Goal: Information Seeking & Learning: Learn about a topic

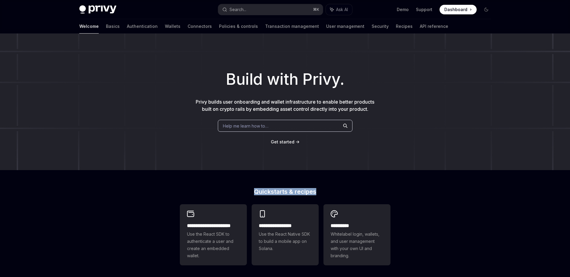
drag, startPoint x: 254, startPoint y: 190, endPoint x: 323, endPoint y: 189, distance: 68.8
click at [323, 189] on h2 "Quickstarts & recipes" at bounding box center [285, 192] width 211 height 6
click at [321, 190] on h2 "Quickstarts & recipes" at bounding box center [285, 192] width 211 height 6
click at [106, 27] on link "Basics" at bounding box center [113, 26] width 14 height 14
type textarea "*"
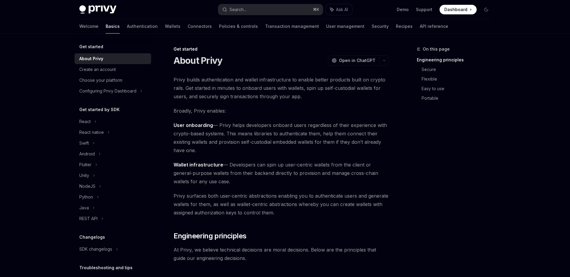
drag, startPoint x: 192, startPoint y: 80, endPoint x: 212, endPoint y: 81, distance: 20.1
click at [207, 80] on span "Privy builds authentication and wallet infrastructure to enable better products…" at bounding box center [282, 87] width 216 height 25
click at [213, 81] on span "Privy builds authentication and wallet infrastructure to enable better products…" at bounding box center [282, 87] width 216 height 25
click at [246, 80] on span "Privy builds authentication and wallet infrastructure to enable better products…" at bounding box center [282, 87] width 216 height 25
click at [265, 80] on span "Privy builds authentication and wallet infrastructure to enable better products…" at bounding box center [282, 87] width 216 height 25
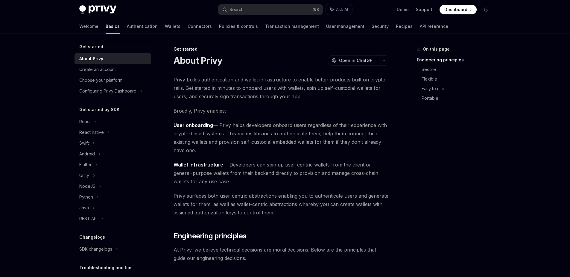
click at [283, 81] on span "Privy builds authentication and wallet infrastructure to enable better products…" at bounding box center [282, 87] width 216 height 25
click at [298, 81] on span "Privy builds authentication and wallet infrastructure to enable better products…" at bounding box center [282, 87] width 216 height 25
click at [315, 82] on span "Privy builds authentication and wallet infrastructure to enable better products…" at bounding box center [282, 87] width 216 height 25
click at [190, 89] on span "Privy builds authentication and wallet infrastructure to enable better products…" at bounding box center [282, 87] width 216 height 25
drag, startPoint x: 185, startPoint y: 89, endPoint x: 266, endPoint y: 90, distance: 80.5
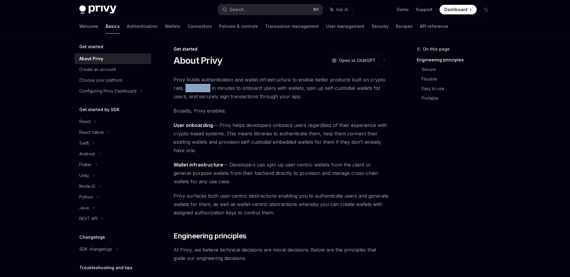
click at [215, 89] on span "Privy builds authentication and wallet infrastructure to enable better products…" at bounding box center [282, 87] width 216 height 25
click at [266, 90] on span "Privy builds authentication and wallet infrastructure to enable better products…" at bounding box center [282, 87] width 216 height 25
click at [319, 89] on span "Privy builds authentication and wallet infrastructure to enable better products…" at bounding box center [282, 87] width 216 height 25
click at [350, 89] on span "Privy builds authentication and wallet infrastructure to enable better products…" at bounding box center [282, 87] width 216 height 25
click at [371, 89] on span "Privy builds authentication and wallet infrastructure to enable better products…" at bounding box center [282, 87] width 216 height 25
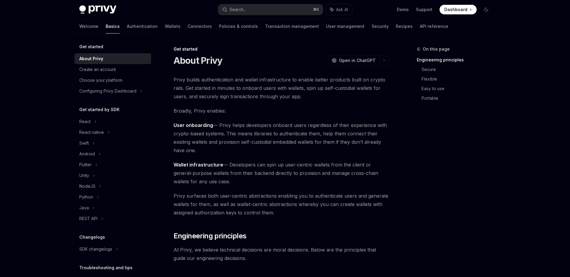
click at [209, 91] on span "Privy builds authentication and wallet infrastructure to enable better products…" at bounding box center [282, 87] width 216 height 25
drag, startPoint x: 189, startPoint y: 96, endPoint x: 267, endPoint y: 96, distance: 77.5
click at [240, 97] on span "Privy builds authentication and wallet infrastructure to enable better products…" at bounding box center [282, 87] width 216 height 25
click at [267, 96] on span "Privy builds authentication and wallet infrastructure to enable better products…" at bounding box center [282, 87] width 216 height 25
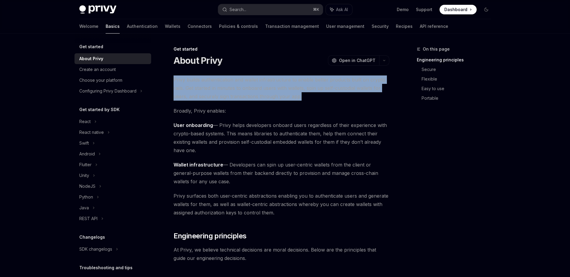
drag, startPoint x: 309, startPoint y: 97, endPoint x: 174, endPoint y: 81, distance: 135.9
click at [174, 81] on span "Privy builds authentication and wallet infrastructure to enable better products…" at bounding box center [282, 87] width 216 height 25
click at [174, 80] on span "Privy builds authentication and wallet infrastructure to enable better products…" at bounding box center [282, 87] width 216 height 25
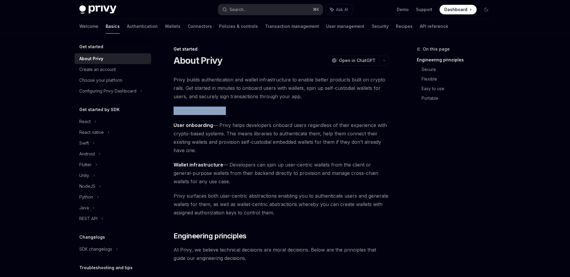
drag, startPoint x: 175, startPoint y: 110, endPoint x: 245, endPoint y: 110, distance: 70.6
click at [245, 110] on span "Broadly, Privy enables:" at bounding box center [282, 111] width 216 height 8
click at [239, 112] on span "Broadly, Privy enables:" at bounding box center [282, 111] width 216 height 8
drag, startPoint x: 192, startPoint y: 125, endPoint x: 235, endPoint y: 125, distance: 42.5
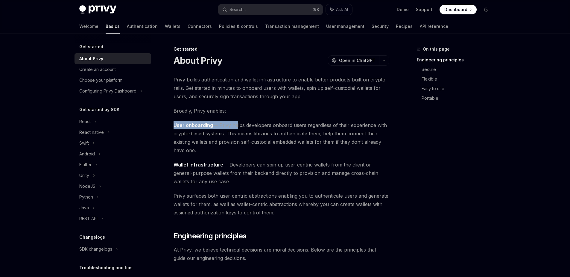
click at [235, 125] on span "User onboarding — Privy helps developers onboard users regardless of their expe…" at bounding box center [282, 138] width 216 height 34
drag, startPoint x: 215, startPoint y: 142, endPoint x: 269, endPoint y: 143, distance: 53.6
click at [269, 143] on span "User onboarding — Privy helps developers onboard users regardless of their expe…" at bounding box center [282, 138] width 216 height 34
click at [279, 143] on span "User onboarding — Privy helps developers onboard users regardless of their expe…" at bounding box center [282, 138] width 216 height 34
drag, startPoint x: 306, startPoint y: 143, endPoint x: 328, endPoint y: 144, distance: 21.6
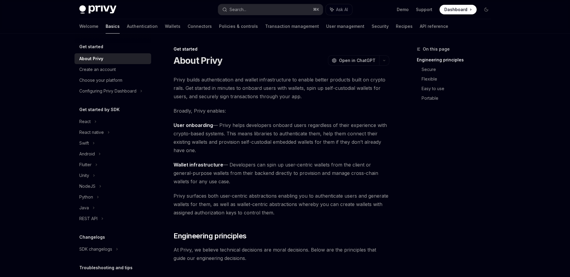
click at [326, 144] on span "User onboarding — Privy helps developers onboard users regardless of their expe…" at bounding box center [282, 138] width 216 height 34
drag, startPoint x: 350, startPoint y: 142, endPoint x: 358, endPoint y: 142, distance: 8.1
click at [351, 142] on span "User onboarding — Privy helps developers onboard users regardless of their expe…" at bounding box center [282, 138] width 216 height 34
drag, startPoint x: 376, startPoint y: 142, endPoint x: 273, endPoint y: 144, distance: 102.7
click at [274, 144] on span "User onboarding — Privy helps developers onboard users regardless of their expe…" at bounding box center [282, 138] width 216 height 34
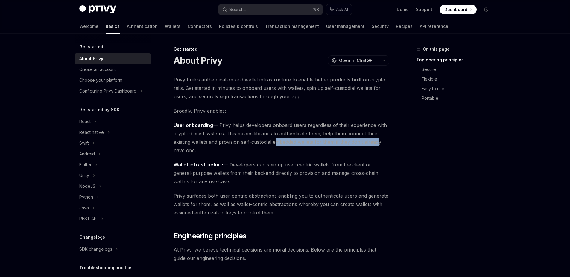
drag, startPoint x: 273, startPoint y: 144, endPoint x: 266, endPoint y: 145, distance: 6.7
click at [273, 144] on span "User onboarding — Privy helps developers onboard users regardless of their expe…" at bounding box center [282, 138] width 216 height 34
click at [226, 163] on span "Wallet infrastructure — Developers can spin up user-centric wallets from the cl…" at bounding box center [282, 172] width 216 height 25
click at [227, 163] on span "Wallet infrastructure — Developers can spin up user-centric wallets from the cl…" at bounding box center [282, 172] width 216 height 25
click at [213, 173] on span "Wallet infrastructure — Developers can spin up user-centric wallets from the cl…" at bounding box center [282, 172] width 216 height 25
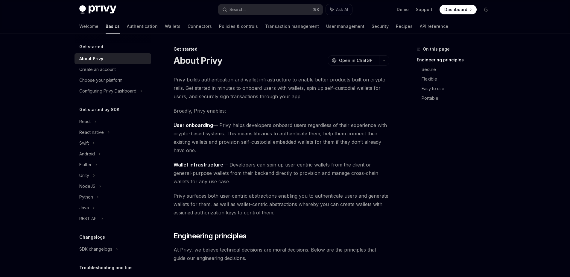
click at [252, 173] on span "Wallet infrastructure — Developers can spin up user-centric wallets from the cl…" at bounding box center [282, 172] width 216 height 25
click at [263, 172] on span "Wallet infrastructure — Developers can spin up user-centric wallets from the cl…" at bounding box center [282, 172] width 216 height 25
drag, startPoint x: 295, startPoint y: 172, endPoint x: 328, endPoint y: 173, distance: 33.2
click at [296, 172] on span "Wallet infrastructure — Developers can spin up user-centric wallets from the cl…" at bounding box center [282, 172] width 216 height 25
click at [348, 174] on span "Wallet infrastructure — Developers can spin up user-centric wallets from the cl…" at bounding box center [282, 172] width 216 height 25
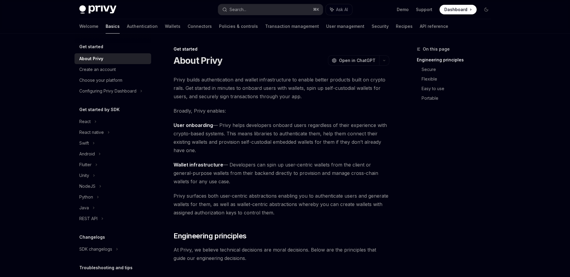
click at [370, 174] on span "Wallet infrastructure — Developers can spin up user-centric wallets from the cl…" at bounding box center [282, 172] width 216 height 25
click at [377, 174] on span "Wallet infrastructure — Developers can spin up user-centric wallets from the cl…" at bounding box center [282, 172] width 216 height 25
click at [341, 173] on span "Wallet infrastructure — Developers can spin up user-centric wallets from the cl…" at bounding box center [282, 172] width 216 height 25
drag, startPoint x: 210, startPoint y: 181, endPoint x: 173, endPoint y: 165, distance: 40.2
click at [174, 165] on span "Wallet infrastructure — Developers can spin up user-centric wallets from the cl…" at bounding box center [282, 172] width 216 height 25
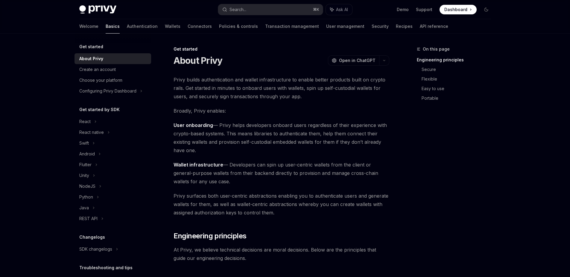
click at [174, 165] on strong "Wallet infrastructure" at bounding box center [199, 165] width 50 height 6
drag, startPoint x: 173, startPoint y: 194, endPoint x: 228, endPoint y: 199, distance: 55.3
click at [241, 205] on span "Privy surfaces both user-centric abstractions enabling you to authenticate user…" at bounding box center [282, 204] width 216 height 25
click at [229, 206] on span "Privy surfaces both user-centric abstractions enabling you to authenticate user…" at bounding box center [282, 204] width 216 height 25
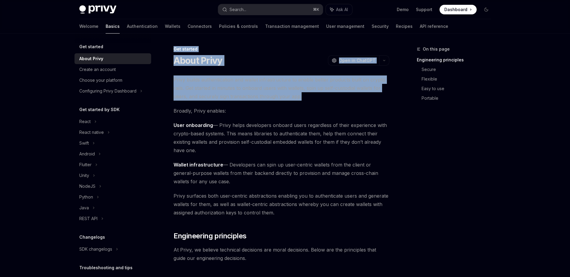
drag, startPoint x: 173, startPoint y: 48, endPoint x: 340, endPoint y: 95, distance: 174.1
click at [328, 97] on span "Privy builds authentication and wallet infrastructure to enable better products…" at bounding box center [282, 87] width 216 height 25
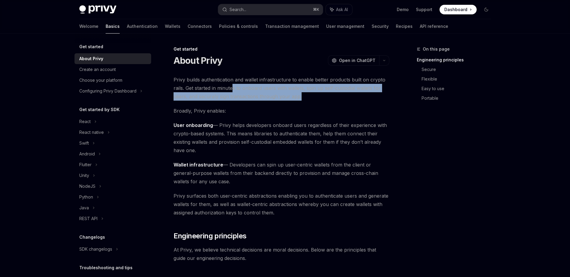
drag, startPoint x: 295, startPoint y: 96, endPoint x: 231, endPoint y: 90, distance: 64.1
click at [232, 90] on span "Privy builds authentication and wallet infrastructure to enable better products…" at bounding box center [282, 87] width 216 height 25
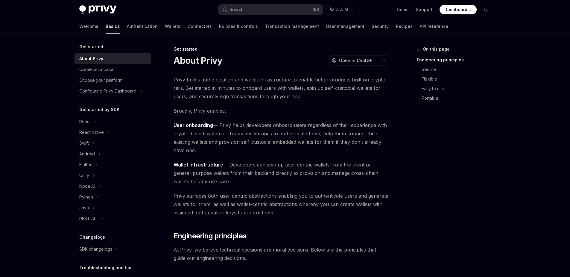
click at [220, 85] on span "Privy builds authentication and wallet infrastructure to enable better products…" at bounding box center [282, 87] width 216 height 25
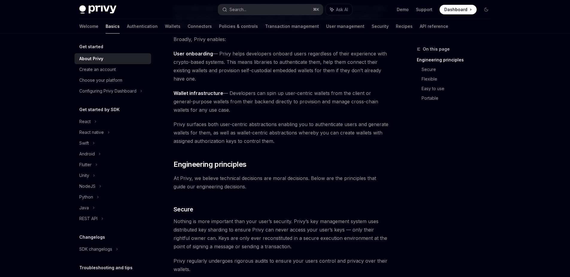
scroll to position [163, 0]
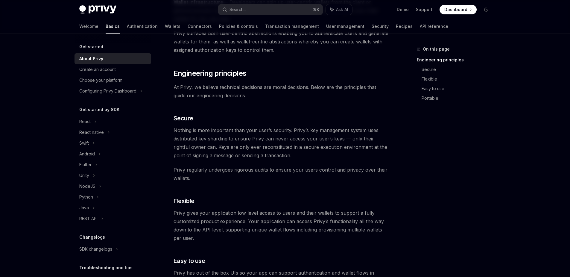
drag, startPoint x: 201, startPoint y: 178, endPoint x: 312, endPoint y: 180, distance: 111.4
click at [230, 178] on span "Privy regularly undergoes rigorous audits to ensure your users control and priv…" at bounding box center [282, 173] width 216 height 17
click at [321, 180] on span "Privy regularly undergoes rigorous audits to ensure your users control and priv…" at bounding box center [282, 173] width 216 height 17
